Goal: Task Accomplishment & Management: Manage account settings

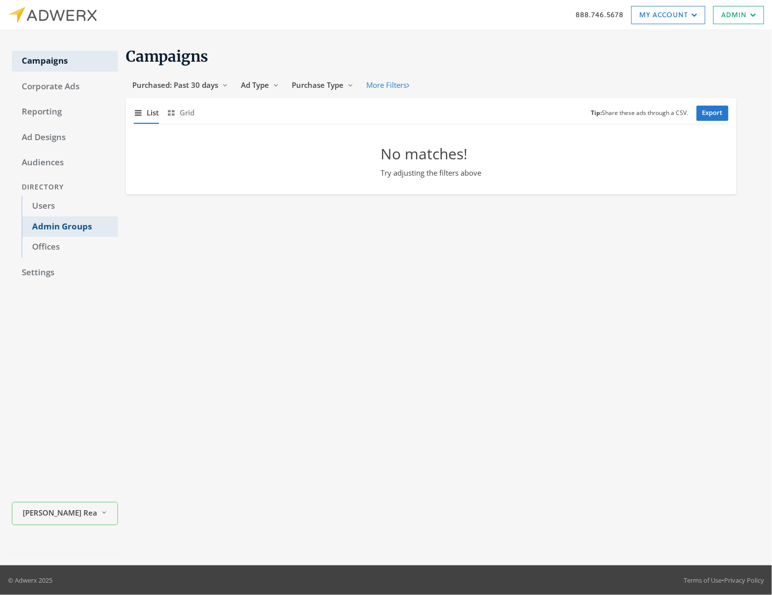
click at [61, 227] on link "Admin Groups" at bounding box center [70, 227] width 96 height 21
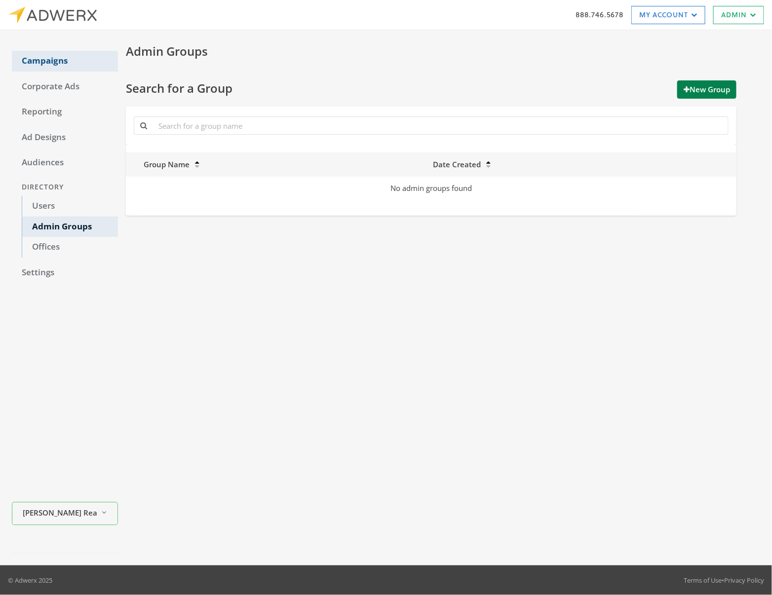
click at [48, 58] on link "Campaigns" at bounding box center [65, 61] width 106 height 21
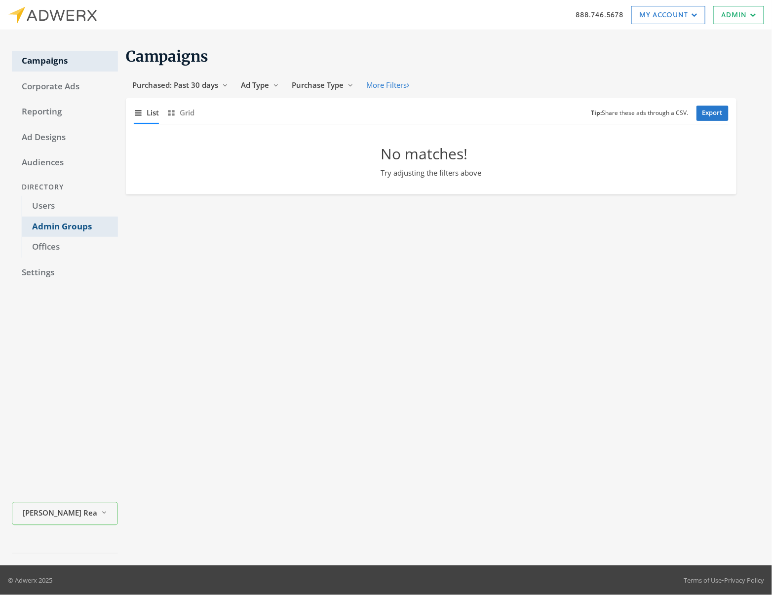
click at [67, 228] on link "Admin Groups" at bounding box center [70, 227] width 96 height 21
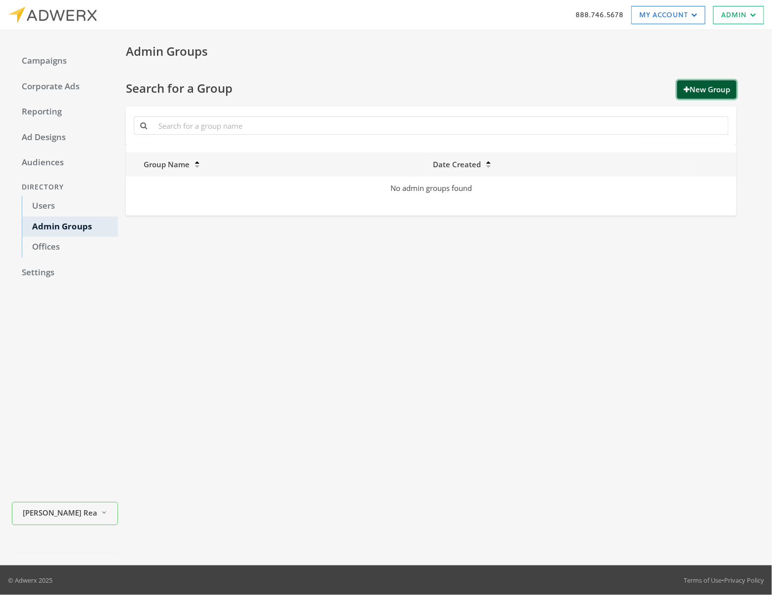
click at [712, 86] on button "New Group" at bounding box center [706, 89] width 59 height 18
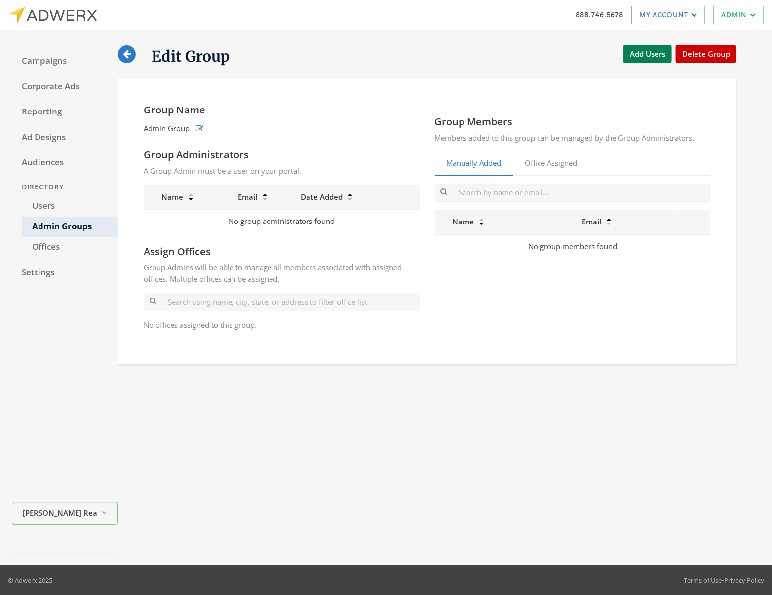
click at [124, 53] on icon at bounding box center [127, 53] width 8 height 9
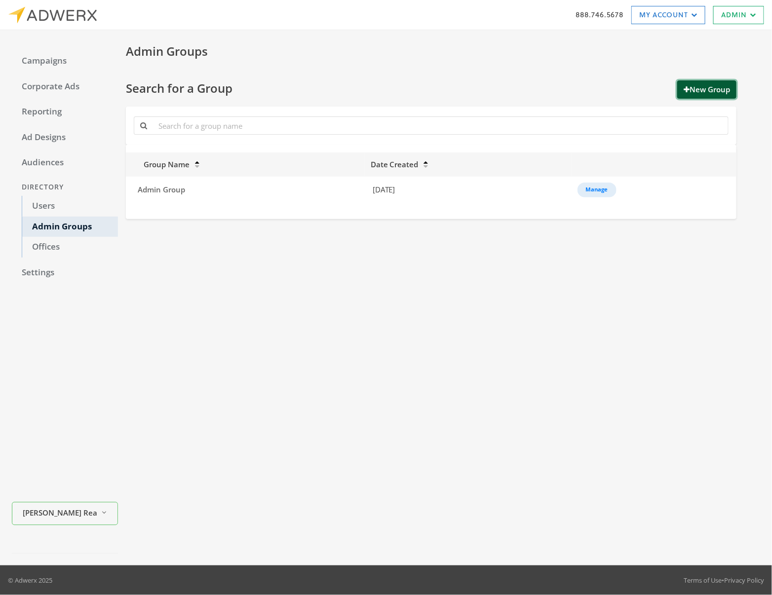
click at [697, 90] on button "New Group" at bounding box center [706, 89] width 59 height 18
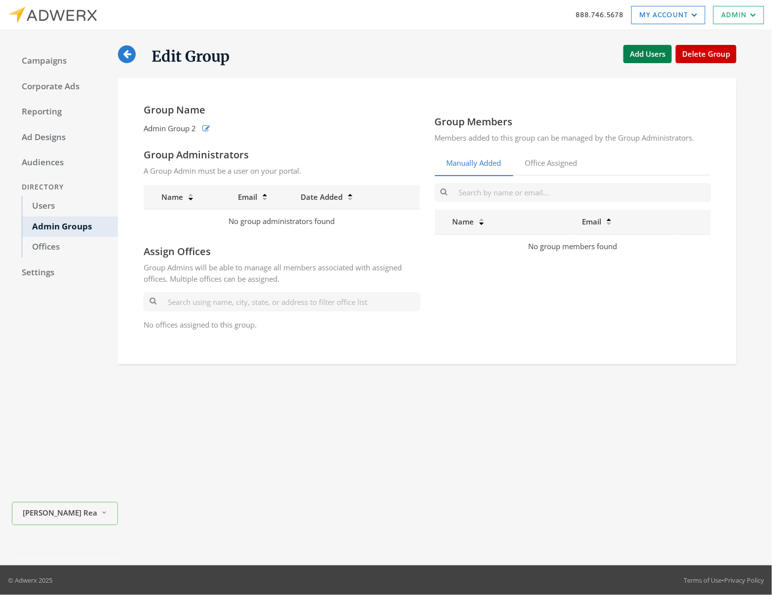
click at [121, 57] on link at bounding box center [127, 54] width 18 height 18
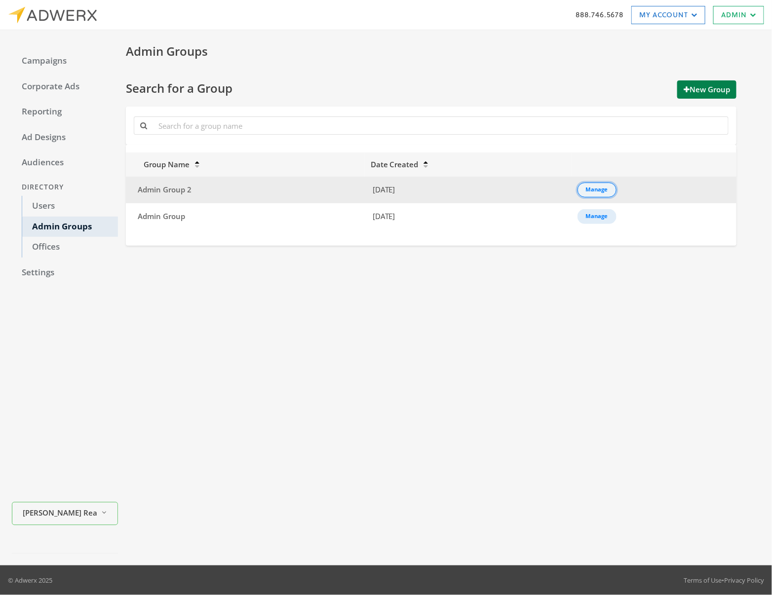
click at [599, 190] on div "Manage" at bounding box center [597, 190] width 22 height 1
